Goal: Information Seeking & Learning: Learn about a topic

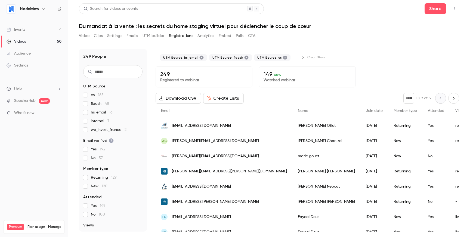
click at [28, 27] on link "Events 4" at bounding box center [34, 30] width 68 height 12
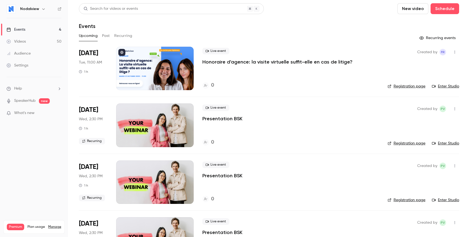
click at [83, 28] on h1 "Events" at bounding box center [87, 26] width 17 height 7
drag, startPoint x: 83, startPoint y: 28, endPoint x: 111, endPoint y: 19, distance: 30.0
click at [111, 19] on header "Search for videos or events New video Schedule Events" at bounding box center [269, 16] width 380 height 26
click at [111, 21] on header "Search for videos or events New video Schedule Events" at bounding box center [269, 16] width 380 height 26
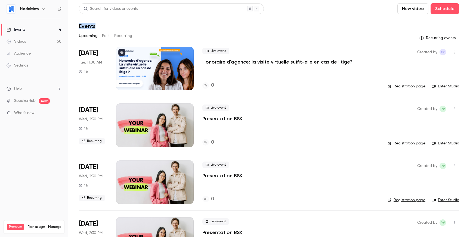
click at [111, 21] on header "Search for videos or events New video Schedule Events" at bounding box center [269, 16] width 380 height 26
drag, startPoint x: 266, startPoint y: 12, endPoint x: 268, endPoint y: 44, distance: 32.1
click at [268, 44] on div "Search for videos or events New video Schedule Events Upcoming Past Recurring R…" at bounding box center [269, 135] width 380 height 264
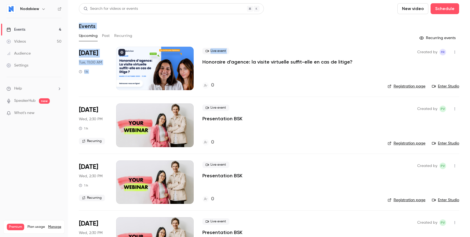
click at [272, 32] on div "Upcoming Past Recurring" at bounding box center [269, 36] width 380 height 9
drag, startPoint x: 272, startPoint y: 32, endPoint x: 125, endPoint y: 15, distance: 147.5
click at [125, 15] on div "Search for videos or events New video Schedule Events Upcoming Past Recurring R…" at bounding box center [269, 135] width 380 height 264
click at [125, 15] on header "Search for videos or events New video Schedule Events" at bounding box center [269, 16] width 380 height 26
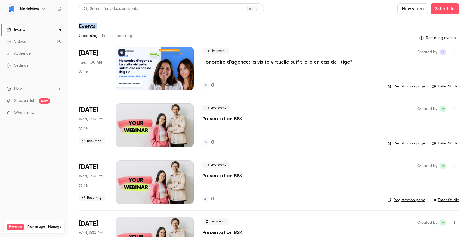
drag, startPoint x: 125, startPoint y: 15, endPoint x: 164, endPoint y: 39, distance: 45.6
click at [164, 39] on div "Search for videos or events New video Schedule Events Upcoming Past Recurring R…" at bounding box center [269, 135] width 380 height 264
click at [164, 39] on div "Upcoming Past Recurring" at bounding box center [269, 36] width 380 height 9
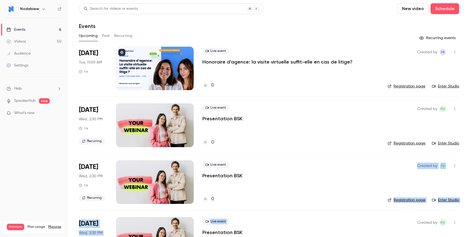
drag, startPoint x: 289, startPoint y: 217, endPoint x: 290, endPoint y: 202, distance: 15.2
click at [290, 202] on ul "[DATE] Tue, 11:00 AM 1 h Live event Honoraire d'agence: la visite virtuelle suf…" at bounding box center [269, 157] width 380 height 221
click at [290, 202] on div "0" at bounding box center [290, 199] width 176 height 7
drag, startPoint x: 290, startPoint y: 202, endPoint x: 290, endPoint y: 215, distance: 12.5
click at [290, 215] on ul "[DATE] Tue, 11:00 AM 1 h Live event Honoraire d'agence: la visite virtuelle suf…" at bounding box center [269, 157] width 380 height 221
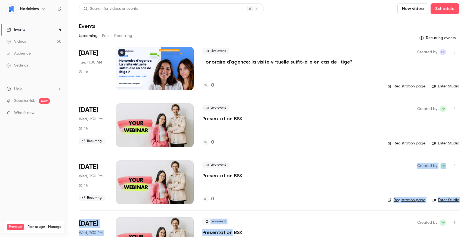
click at [290, 214] on li "[DATE] Wed, 2:30 PM 1 h Recurring Live event Presentation BSK 0 Created by PV R…" at bounding box center [269, 239] width 380 height 57
